Goal: Task Accomplishment & Management: Use online tool/utility

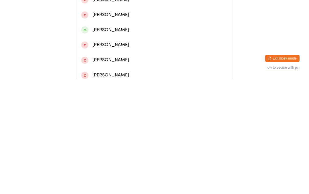
type input "[PERSON_NAME]"
click at [120, 27] on div "[PERSON_NAME]" at bounding box center [154, 24] width 146 height 8
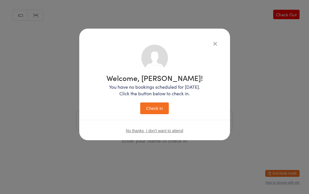
click at [154, 106] on button "Check in" at bounding box center [154, 108] width 29 height 12
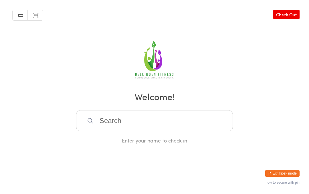
click at [107, 127] on input "search" at bounding box center [154, 120] width 157 height 21
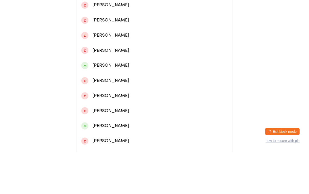
scroll to position [108, 0]
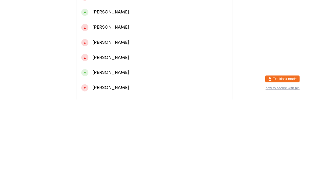
type input "[PERSON_NAME]"
click at [101, 163] on div "[PERSON_NAME]" at bounding box center [154, 167] width 146 height 8
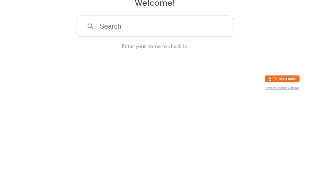
scroll to position [0, 0]
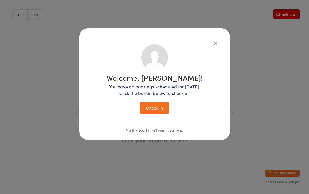
click at [156, 112] on button "Check in" at bounding box center [154, 108] width 29 height 12
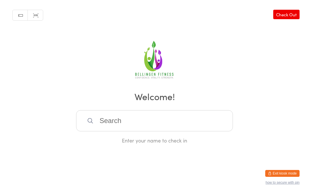
click at [125, 123] on input "search" at bounding box center [154, 120] width 157 height 21
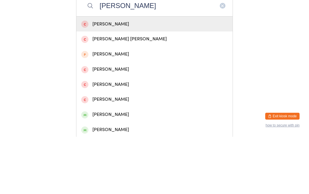
scroll to position [55, 0]
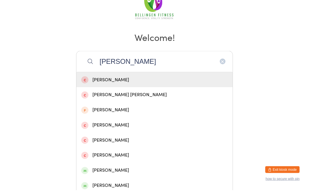
type input "[PERSON_NAME]"
click at [99, 82] on div "[PERSON_NAME]" at bounding box center [154, 84] width 146 height 8
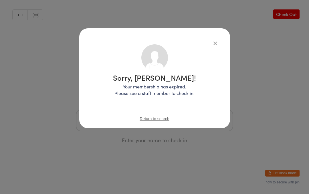
click at [210, 35] on div "Sorry, [PERSON_NAME]! Your membership has expired. Please see a staff member to…" at bounding box center [154, 79] width 151 height 100
click at [212, 40] on icon "button" at bounding box center [215, 43] width 6 height 6
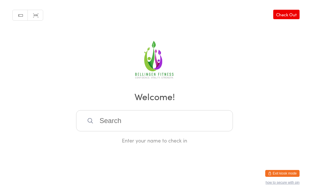
click at [142, 124] on input "search" at bounding box center [154, 120] width 157 height 21
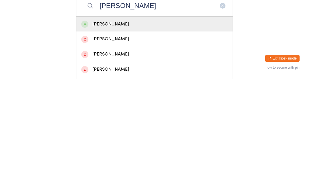
type input "[PERSON_NAME]"
click at [140, 135] on div "[PERSON_NAME]" at bounding box center [154, 139] width 146 height 8
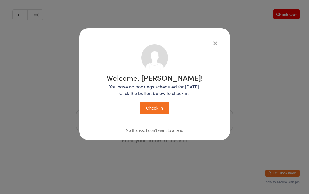
click at [154, 110] on button "Check in" at bounding box center [154, 108] width 29 height 12
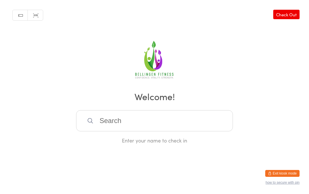
click at [181, 118] on input "search" at bounding box center [154, 120] width 157 height 21
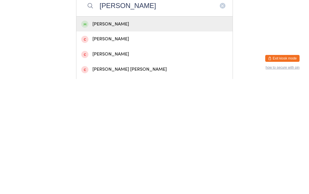
type input "[PERSON_NAME]"
click at [133, 135] on div "[PERSON_NAME]" at bounding box center [154, 139] width 146 height 8
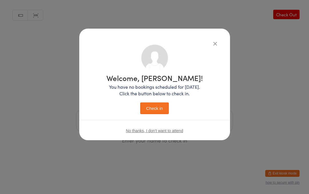
click at [156, 107] on button "Check in" at bounding box center [154, 108] width 29 height 12
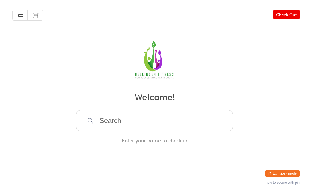
click at [125, 128] on input "search" at bounding box center [154, 120] width 157 height 21
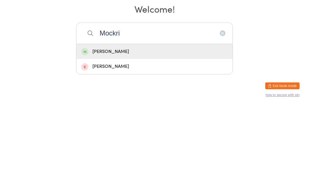
type input "Mockri"
click at [137, 135] on div "[PERSON_NAME]" at bounding box center [154, 139] width 146 height 8
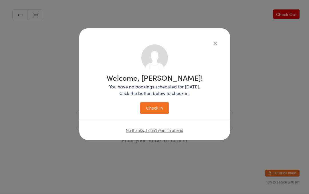
click at [158, 106] on button "Check in" at bounding box center [154, 108] width 29 height 12
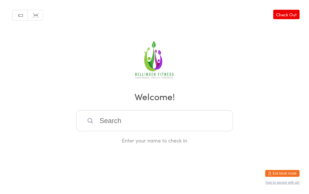
click at [158, 123] on input "search" at bounding box center [154, 120] width 157 height 21
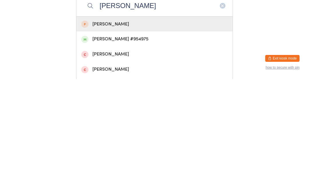
type input "[PERSON_NAME]"
click at [128, 150] on div "[PERSON_NAME] #954975" at bounding box center [154, 154] width 146 height 8
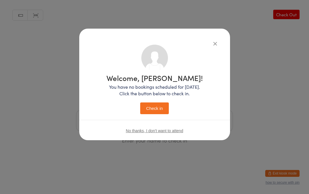
click at [157, 105] on button "Check in" at bounding box center [154, 108] width 29 height 12
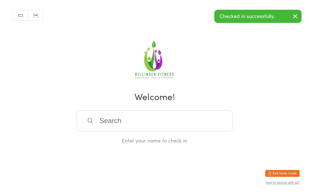
click at [159, 116] on input "search" at bounding box center [154, 120] width 157 height 21
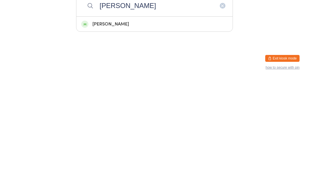
click at [166, 110] on input "[PERSON_NAME]" at bounding box center [154, 120] width 157 height 21
type input "[PERSON_NAME]"
click at [173, 135] on div "[PERSON_NAME]" at bounding box center [154, 139] width 146 height 8
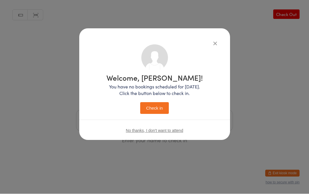
click at [148, 111] on button "Check in" at bounding box center [154, 108] width 29 height 12
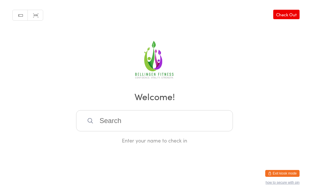
click at [165, 124] on input "search" at bounding box center [154, 120] width 157 height 21
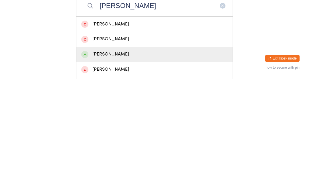
type input "[PERSON_NAME]"
click at [109, 165] on div "[PERSON_NAME]" at bounding box center [154, 169] width 146 height 8
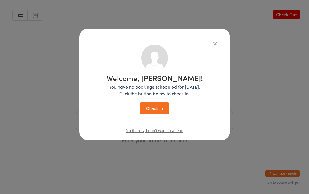
click at [151, 112] on button "Check in" at bounding box center [154, 108] width 29 height 12
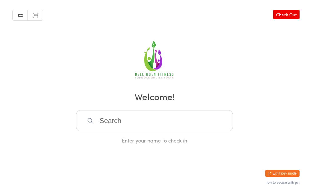
click at [165, 122] on input "search" at bounding box center [154, 120] width 157 height 21
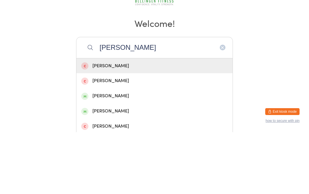
scroll to position [12, 0]
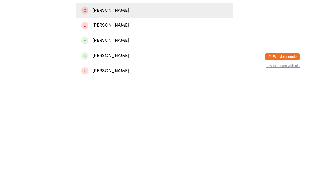
type input "[PERSON_NAME]"
click at [150, 168] on div "[PERSON_NAME]" at bounding box center [154, 172] width 146 height 8
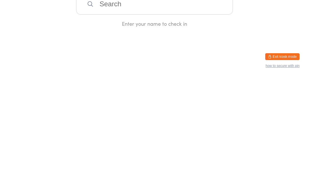
scroll to position [0, 0]
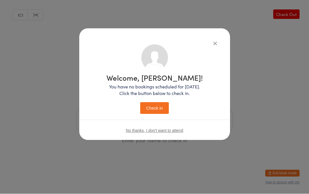
click at [164, 105] on button "Check in" at bounding box center [154, 108] width 29 height 12
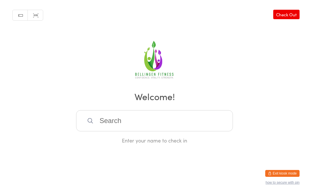
click at [125, 124] on input "search" at bounding box center [154, 120] width 157 height 21
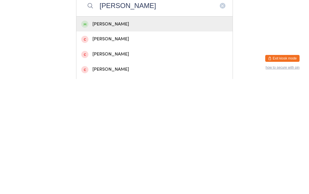
type input "[PERSON_NAME]"
click at [148, 135] on div "[PERSON_NAME]" at bounding box center [154, 139] width 146 height 8
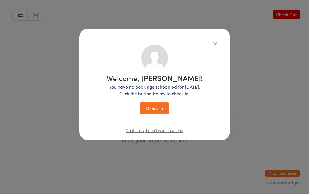
click at [160, 105] on button "Check in" at bounding box center [154, 108] width 29 height 12
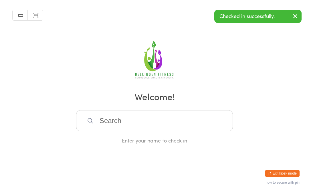
click at [112, 123] on input "search" at bounding box center [154, 120] width 157 height 21
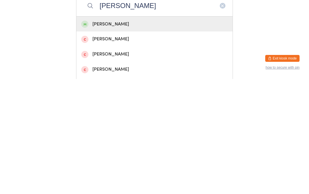
type input "[PERSON_NAME]"
click at [141, 135] on div "[PERSON_NAME]" at bounding box center [154, 139] width 146 height 8
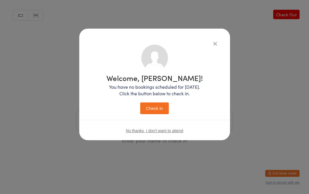
click at [161, 101] on div "Welcome, [PERSON_NAME]! You have no bookings scheduled for [DATE]. Click the bu…" at bounding box center [154, 94] width 96 height 40
click at [153, 104] on button "Check in" at bounding box center [154, 108] width 29 height 12
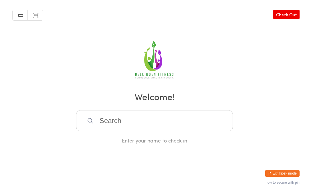
click at [126, 123] on input "search" at bounding box center [154, 120] width 157 height 21
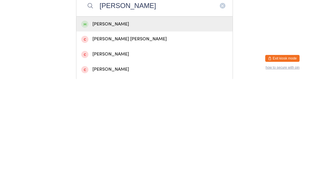
type input "[PERSON_NAME]"
click at [123, 132] on div "[PERSON_NAME]" at bounding box center [154, 139] width 156 height 15
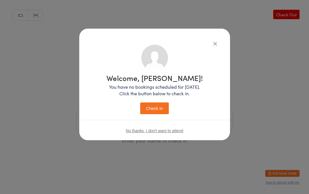
click at [153, 107] on button "Check in" at bounding box center [154, 108] width 29 height 12
